Goal: Use online tool/utility

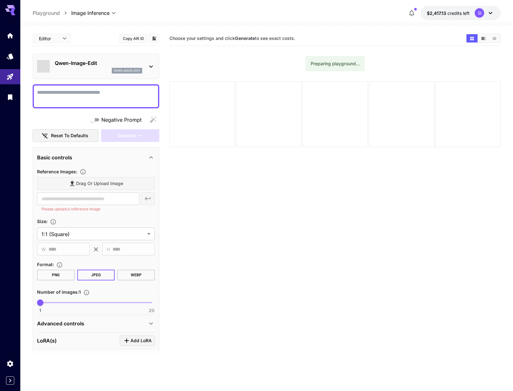
scroll to position [1, 0]
click at [91, 66] on p "Qwen-Image-Edit" at bounding box center [98, 63] width 87 height 8
click at [94, 64] on p "Qwen-Image-Edit" at bounding box center [98, 63] width 87 height 8
